Goal: Use online tool/utility: Utilize a website feature to perform a specific function

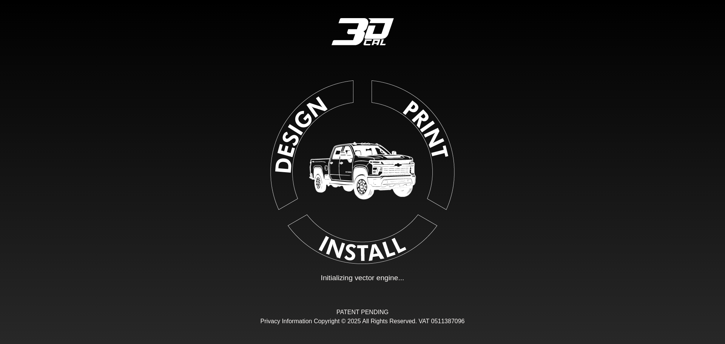
type input "**"
